Goal: Check status: Check status

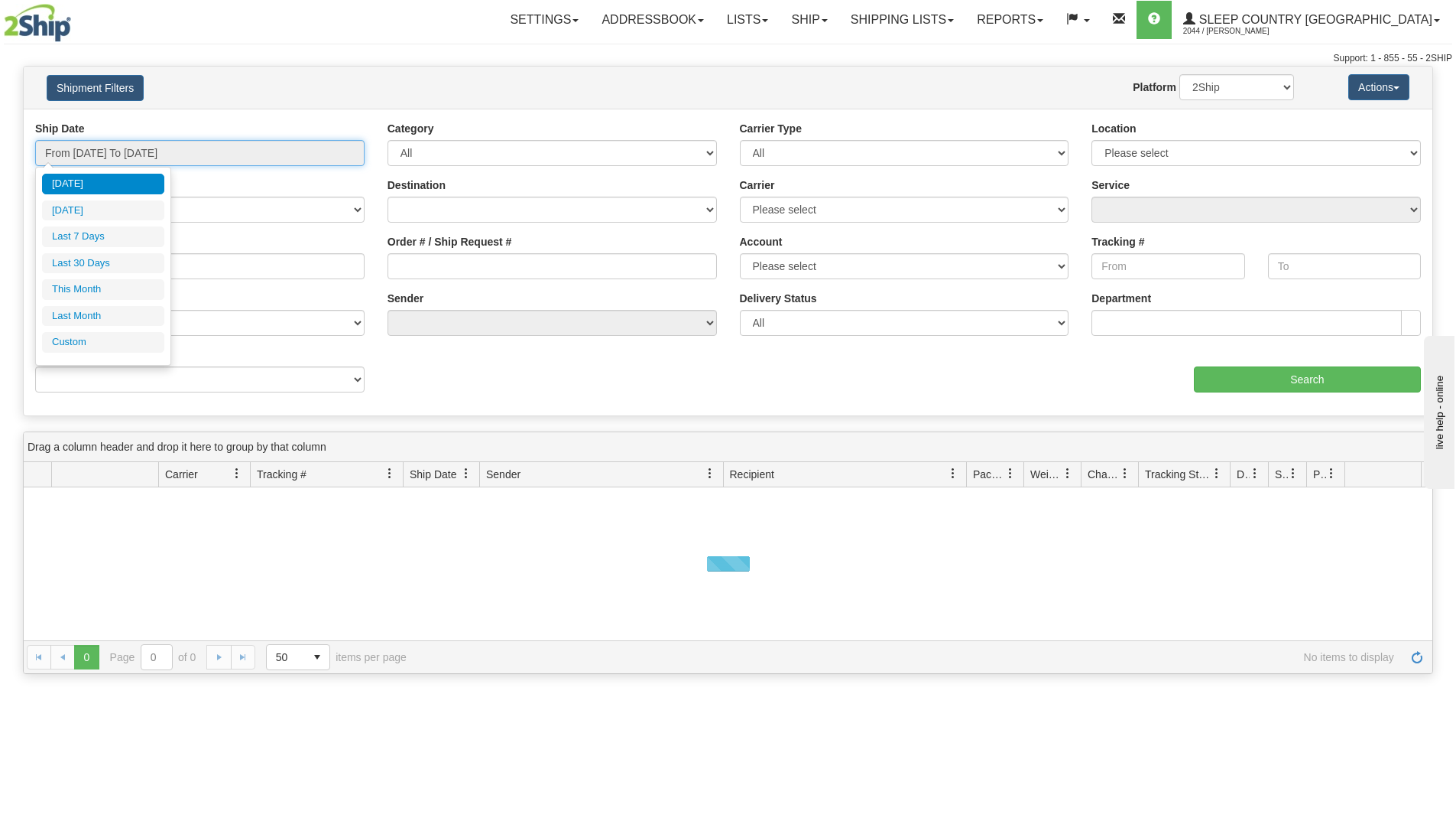
click at [247, 158] on input "From [DATE] To [DATE]" at bounding box center [199, 153] width 330 height 26
click at [117, 261] on li "Last 30 Days" at bounding box center [104, 264] width 123 height 21
type input "From [DATE] To [DATE]"
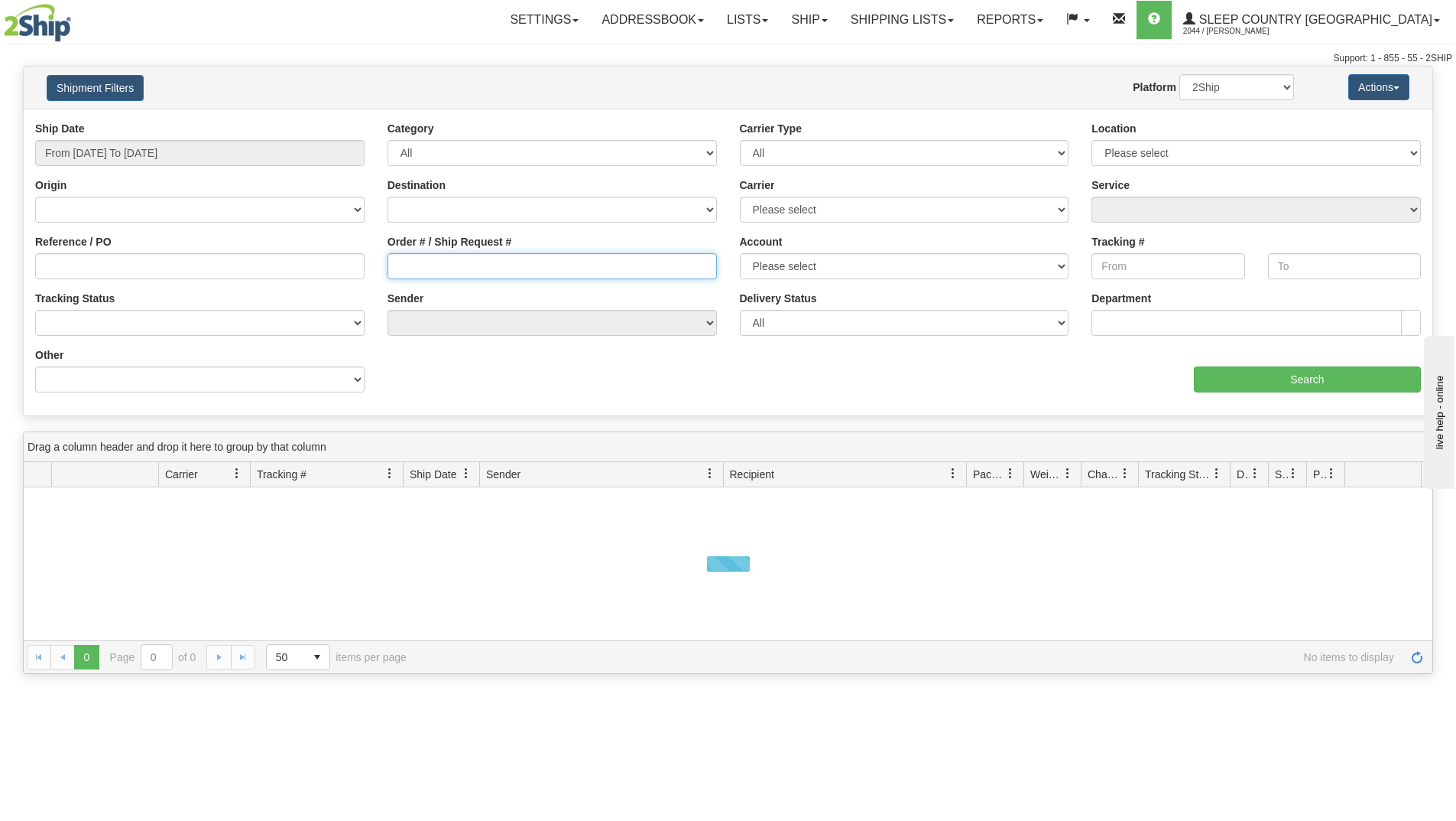
paste input "9002H923197"
click at [415, 265] on input "9002H923197" at bounding box center [551, 266] width 330 height 26
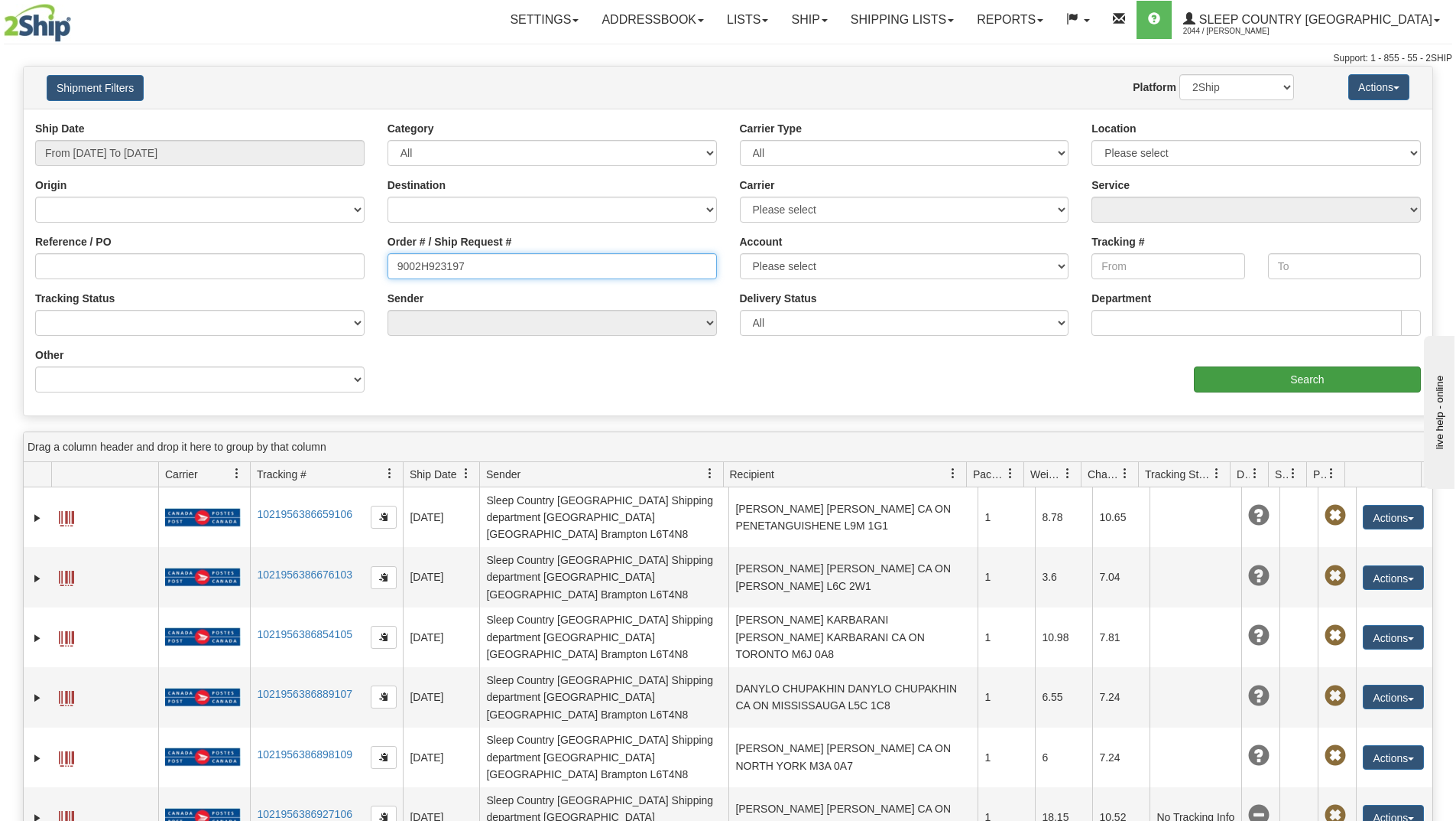
type input "9002H923197"
click at [1220, 371] on input "Search" at bounding box center [1308, 380] width 227 height 26
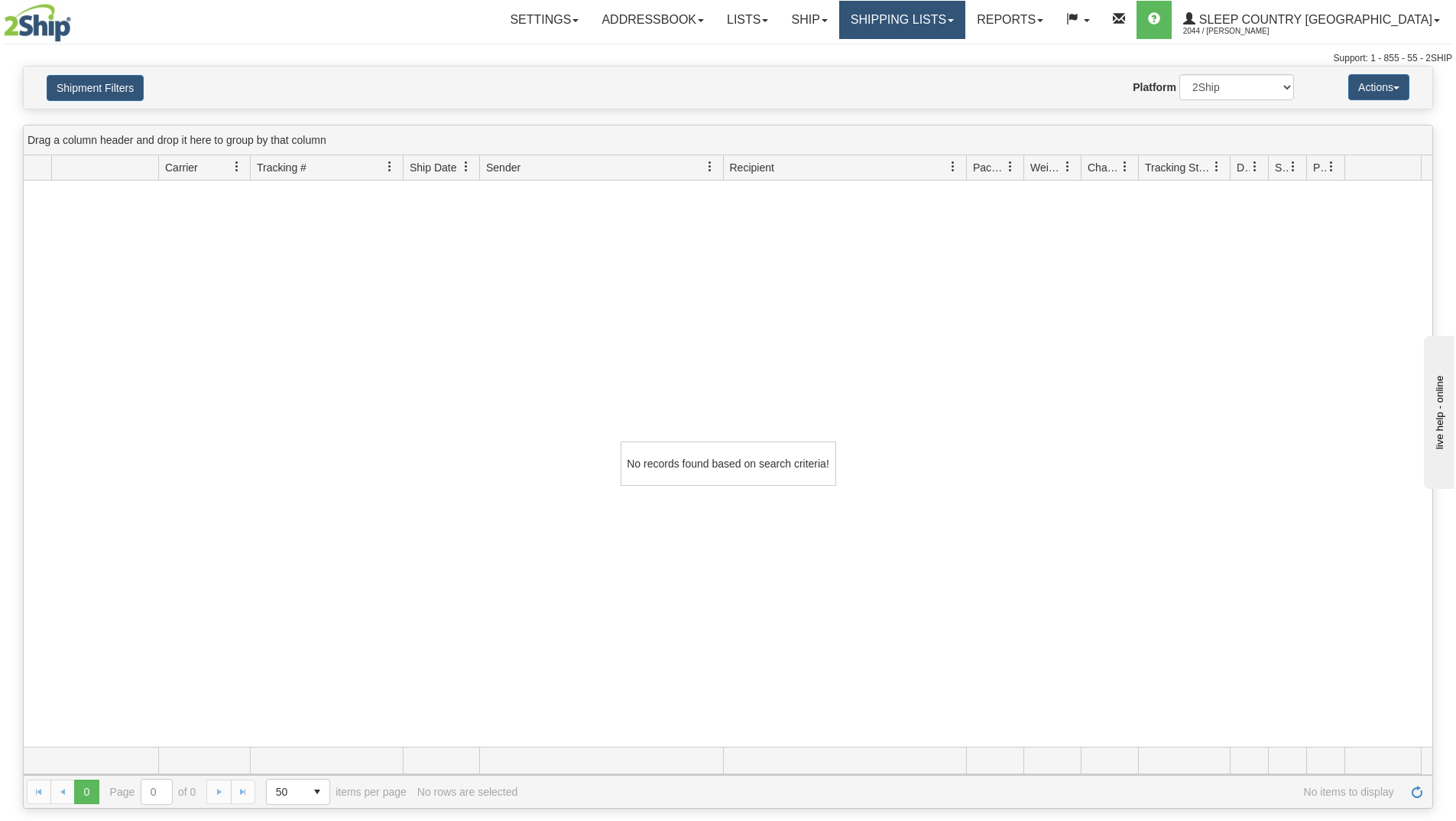
drag, startPoint x: 981, startPoint y: 20, endPoint x: 976, endPoint y: 31, distance: 12.1
click at [965, 20] on link "Shipping lists" at bounding box center [903, 20] width 127 height 38
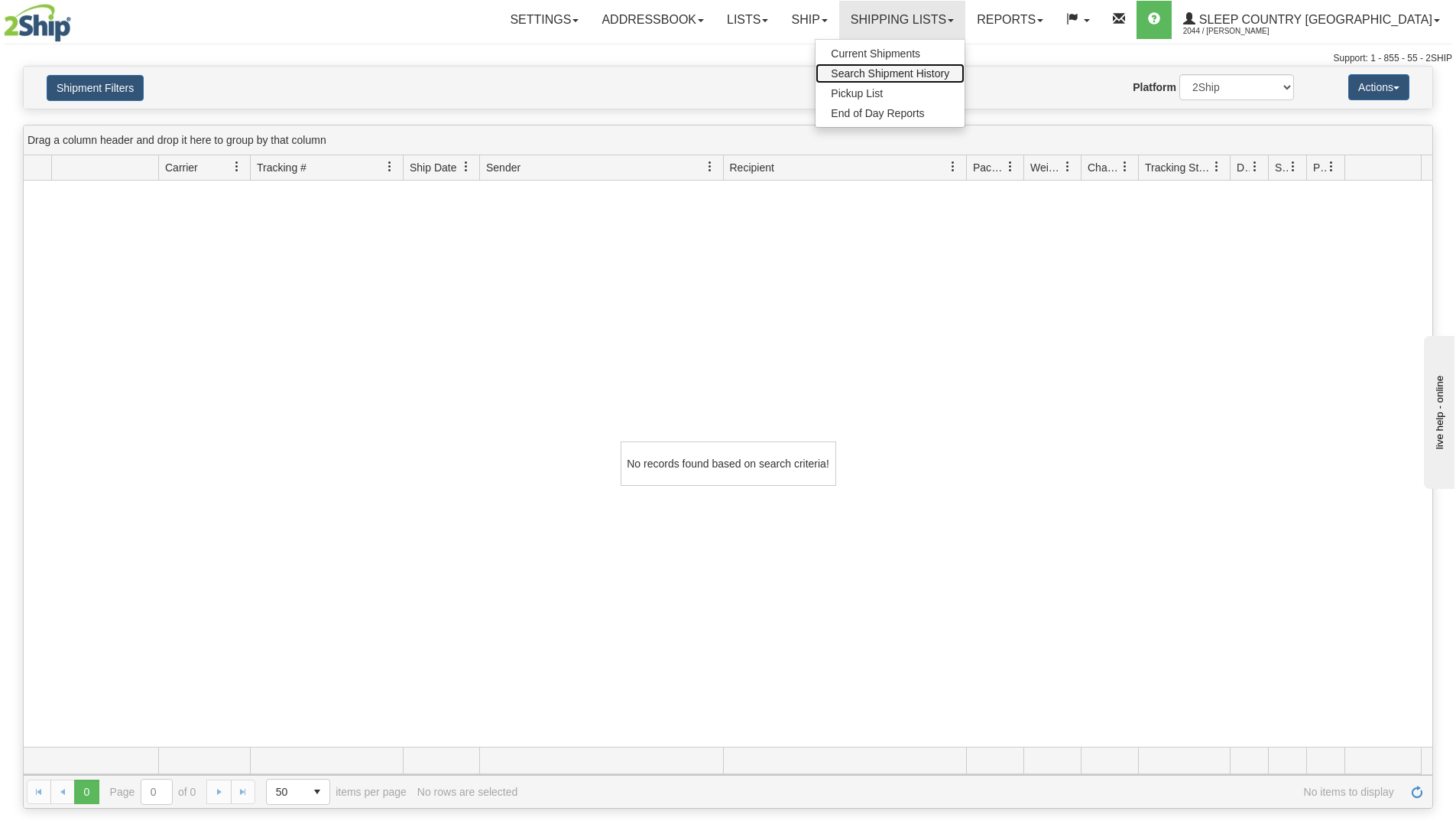
click at [941, 69] on span "Search Shipment History" at bounding box center [889, 73] width 118 height 12
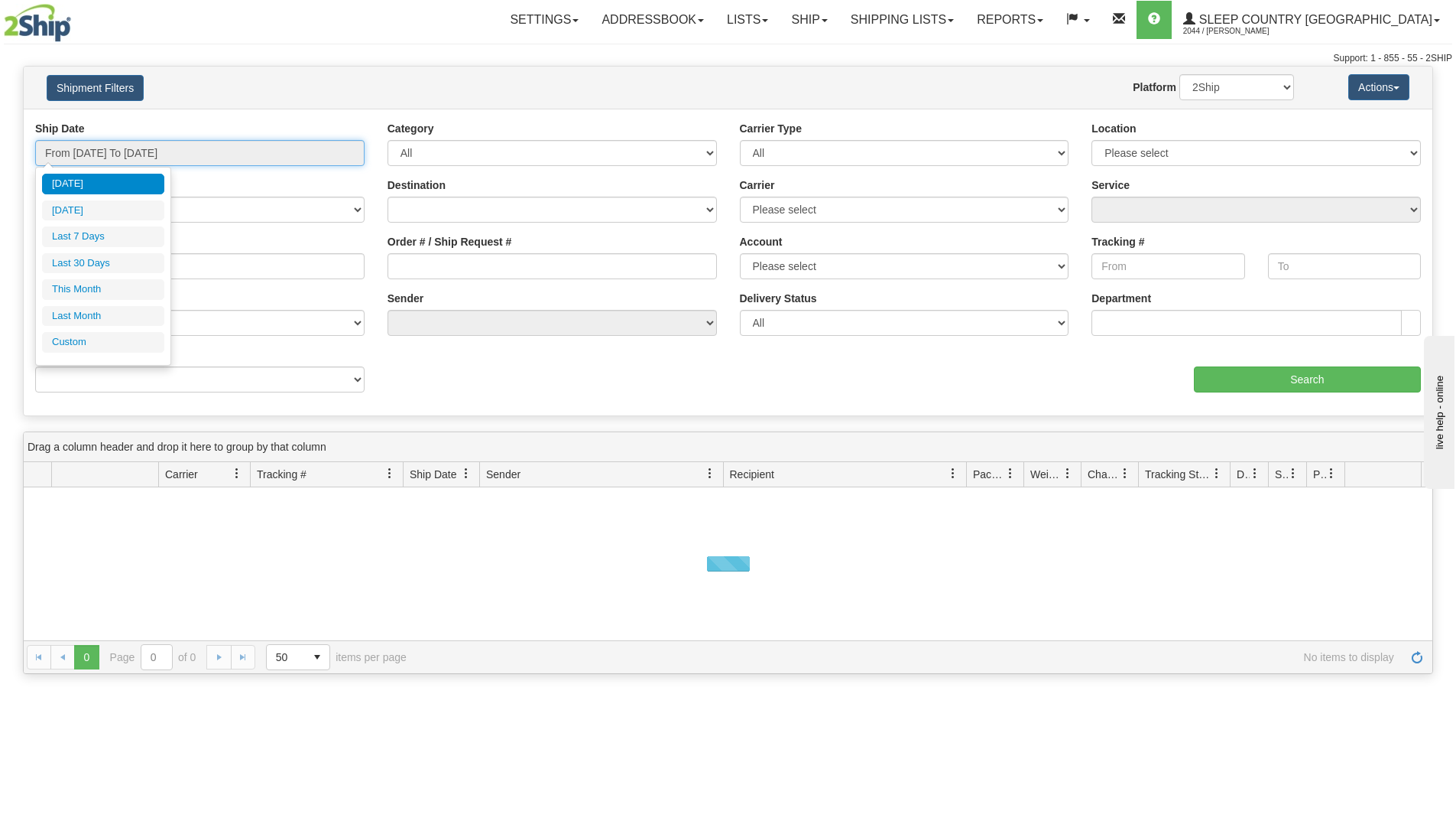
click at [199, 150] on input "From [DATE] To [DATE]" at bounding box center [199, 153] width 330 height 26
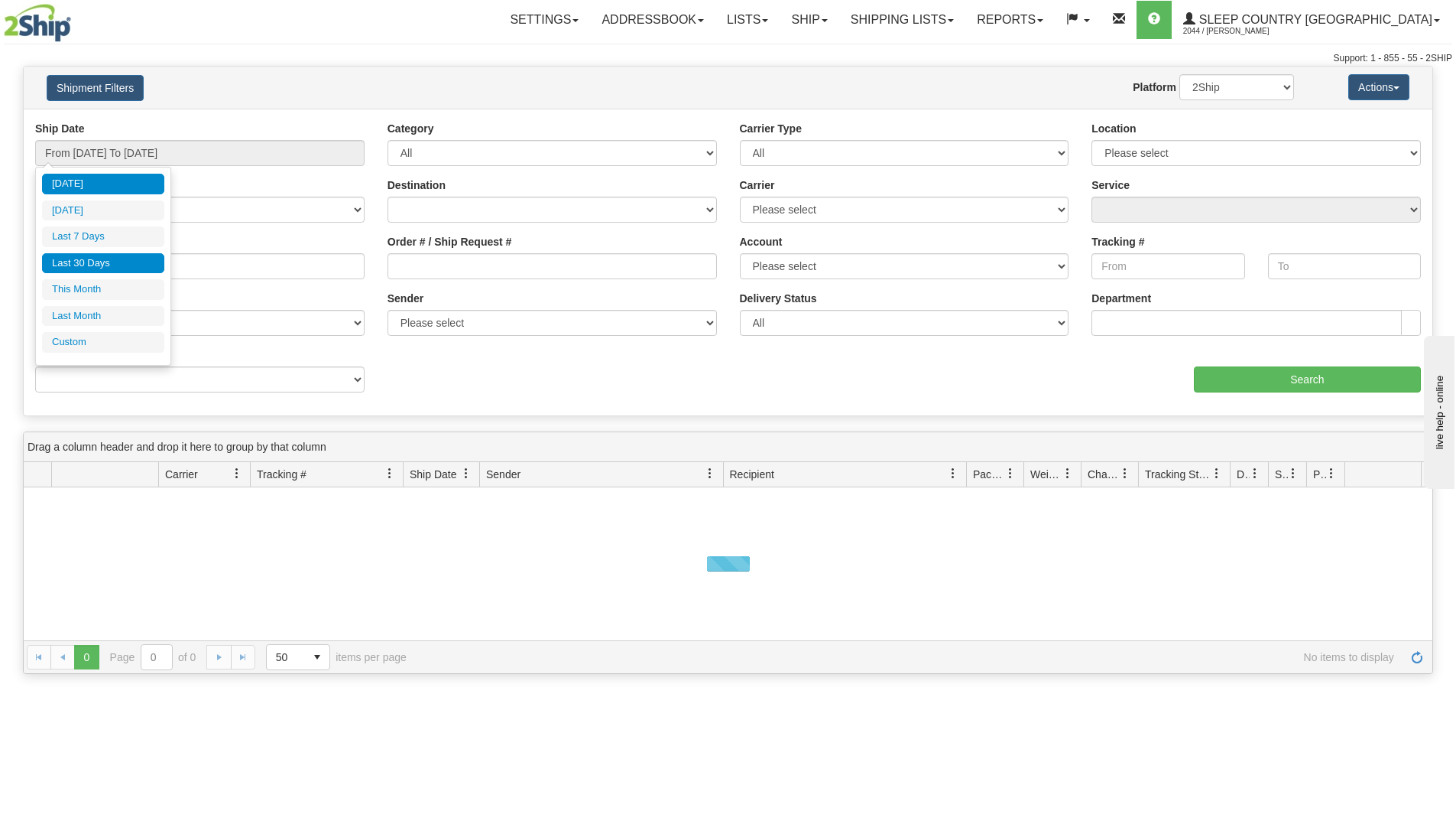
click at [103, 265] on li "Last 30 Days" at bounding box center [104, 264] width 123 height 21
type input "From [DATE] To [DATE]"
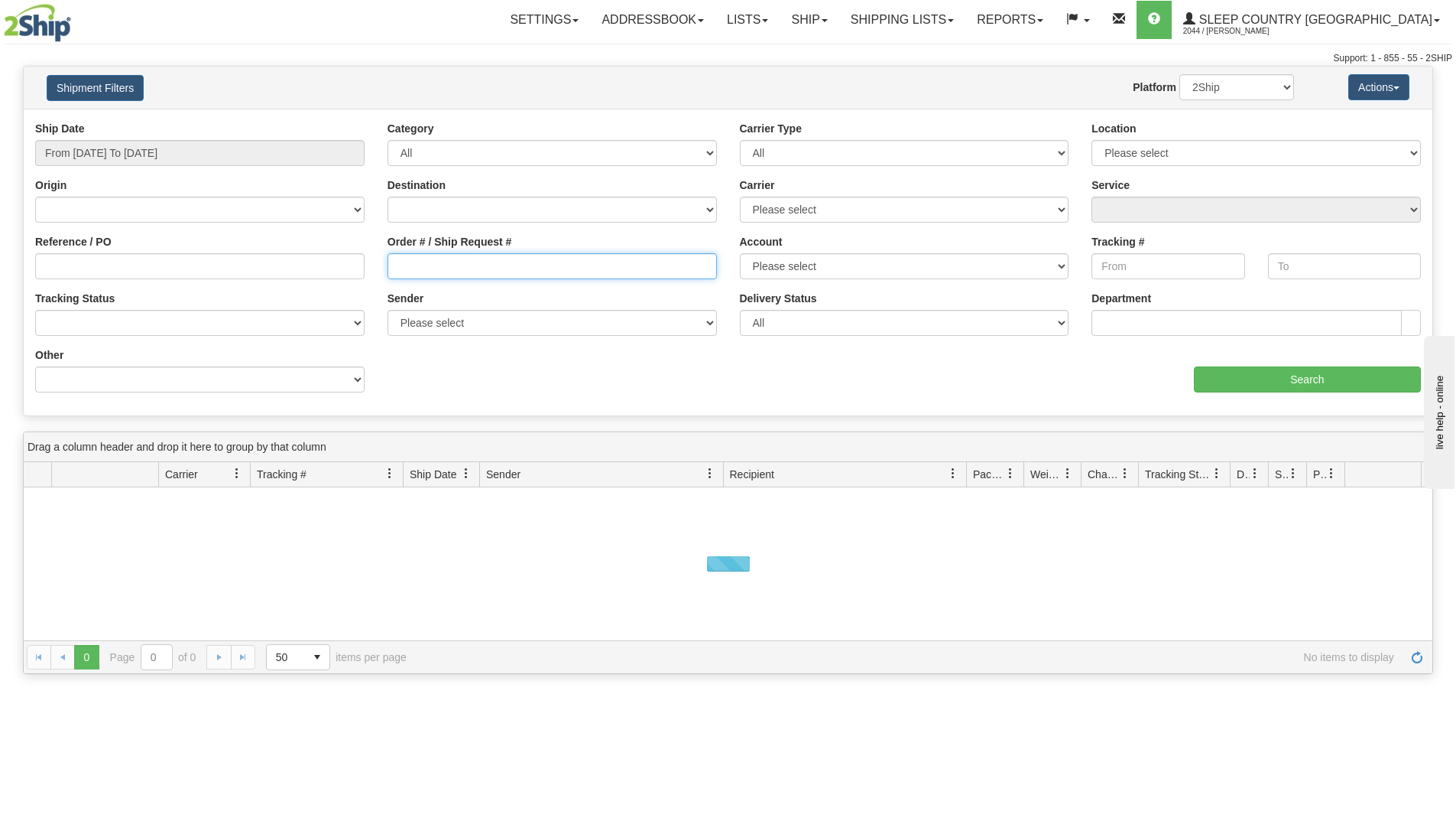
click at [466, 268] on input "Order # / Ship Request #" at bounding box center [551, 266] width 330 height 26
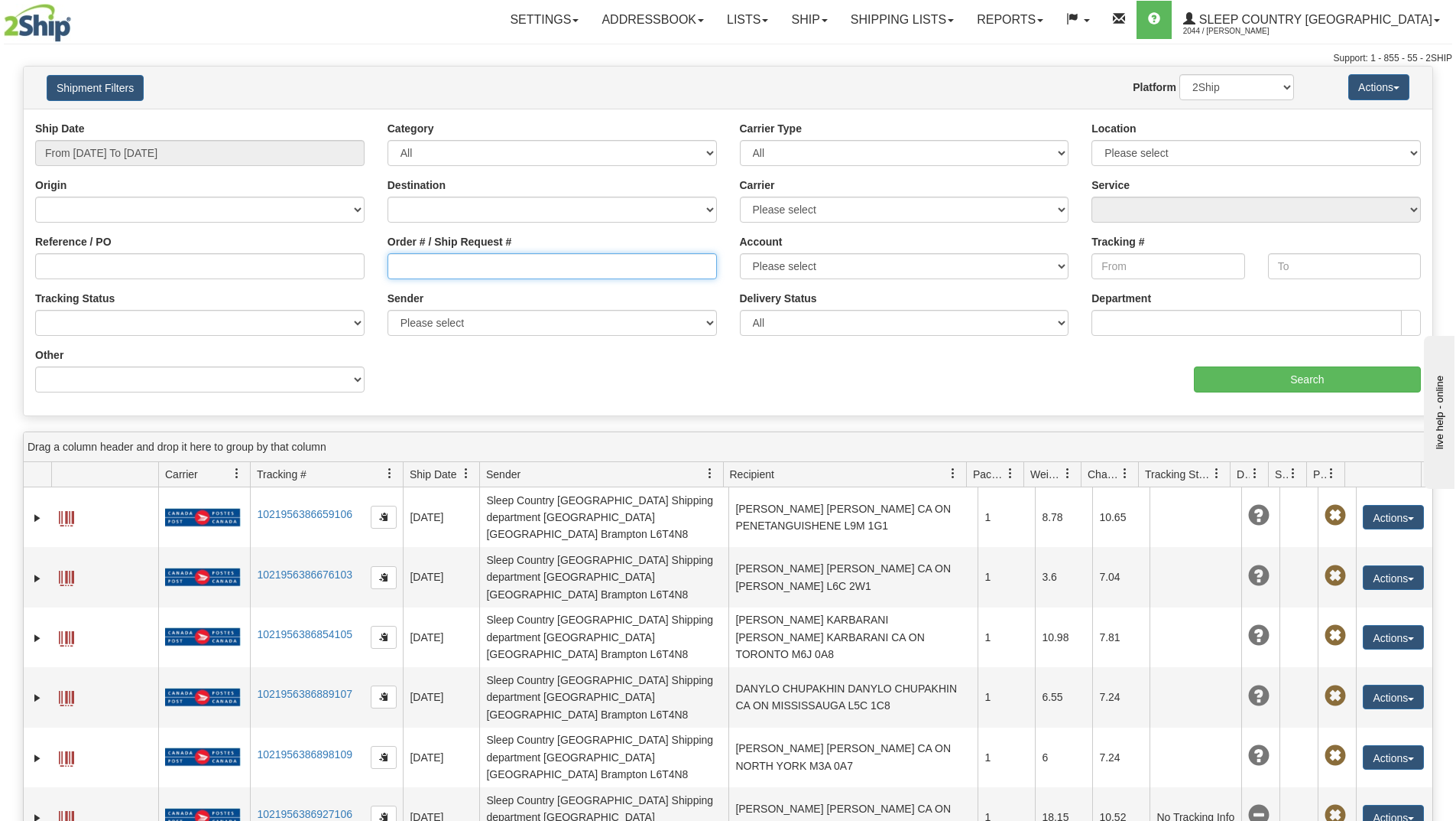
paste input "9002H923197"
type input "9002H923197"
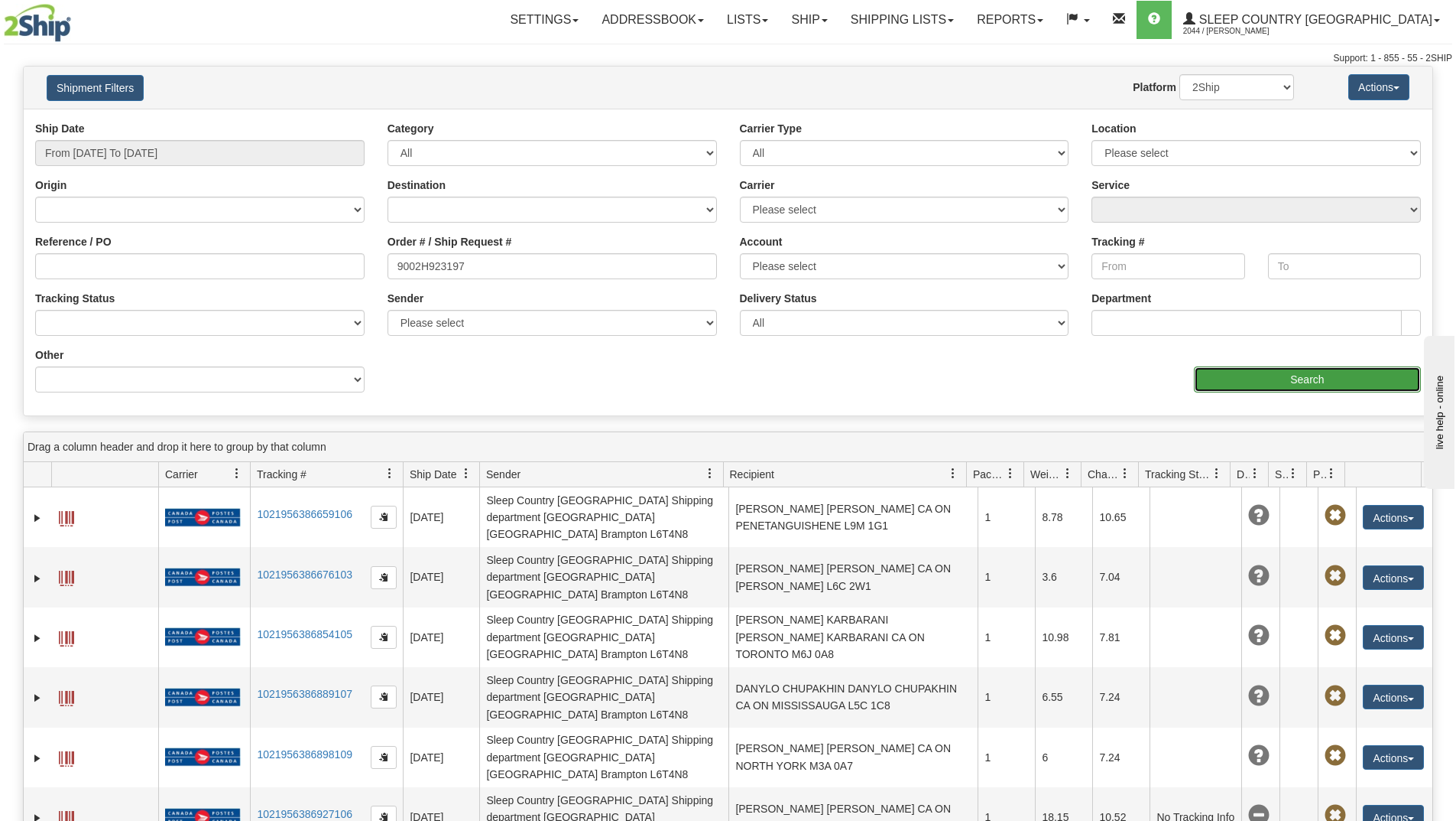
click at [1219, 375] on input "Search" at bounding box center [1308, 380] width 227 height 26
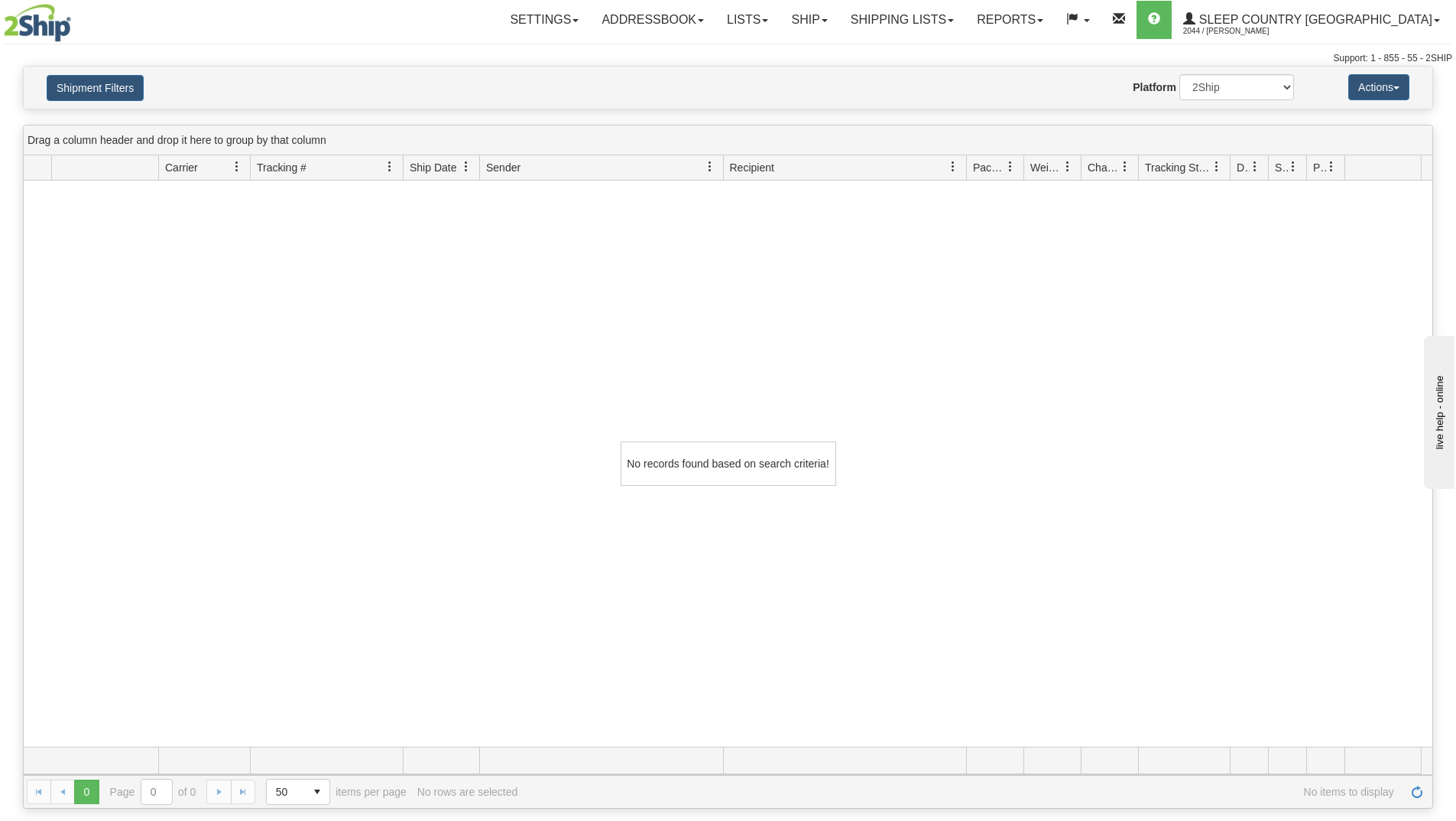
click at [647, 653] on div "No records found based on search criteria!" at bounding box center [728, 463] width 1409 height 566
